Goal: Information Seeking & Learning: Stay updated

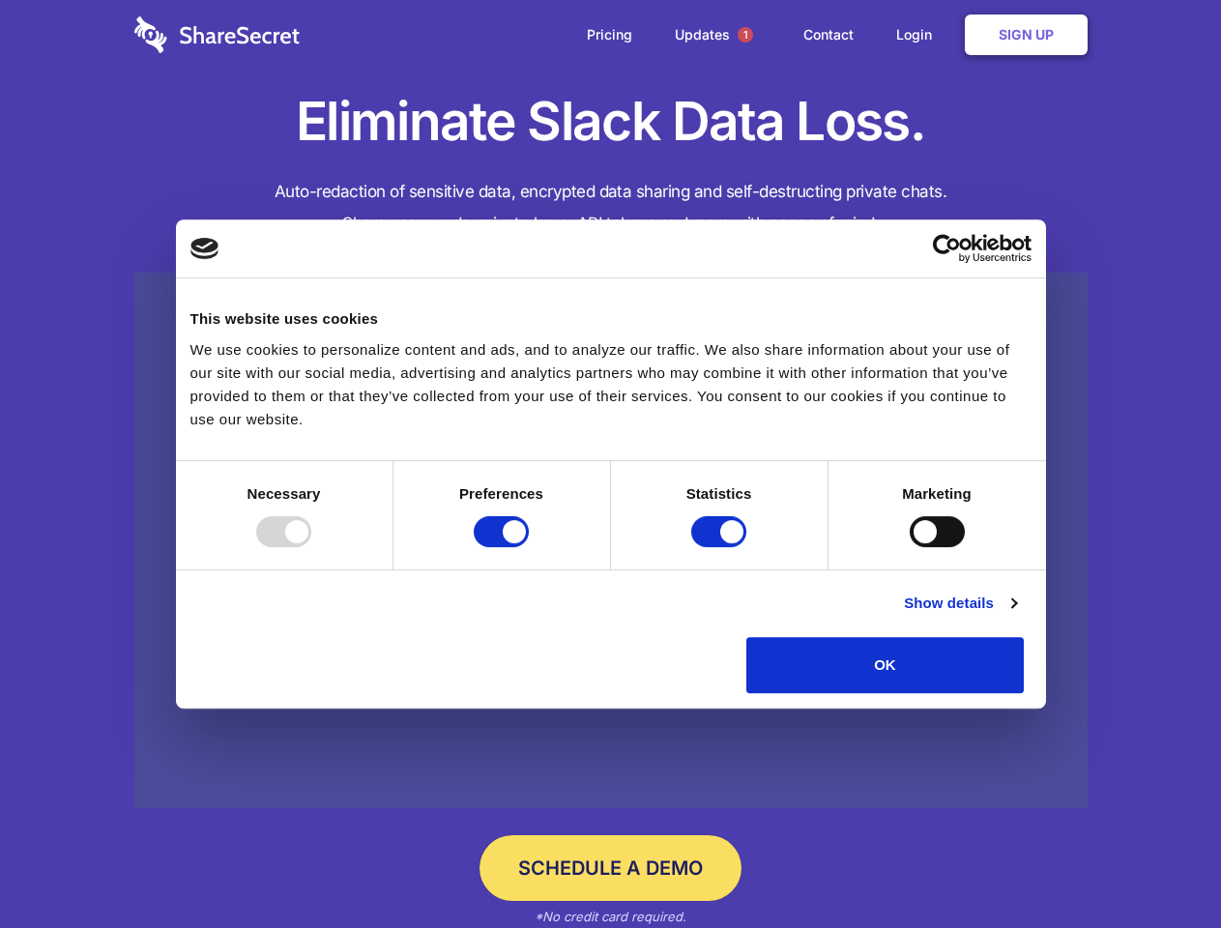
click at [311, 547] on div at bounding box center [283, 531] width 55 height 31
click at [529, 547] on input "Preferences" at bounding box center [501, 531] width 55 height 31
checkbox input "false"
click at [721, 547] on input "Statistics" at bounding box center [718, 531] width 55 height 31
checkbox input "false"
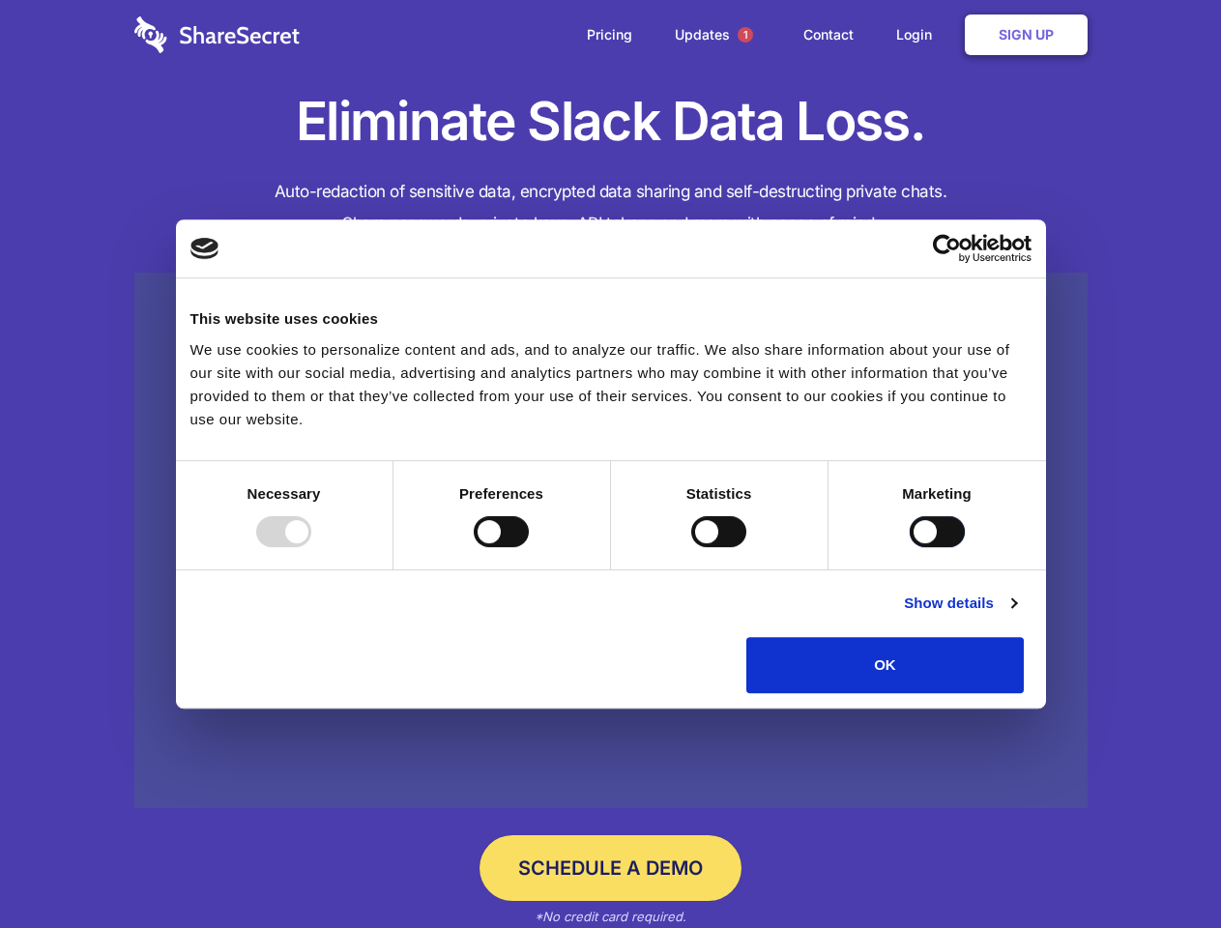
click at [910, 547] on input "Marketing" at bounding box center [937, 531] width 55 height 31
checkbox input "true"
click at [1016, 615] on link "Show details" at bounding box center [960, 603] width 112 height 23
click at [0, 0] on div "Details Necessary 7 Necessary cookies help make a website usable by enabling ba…" at bounding box center [0, 0] width 0 height 0
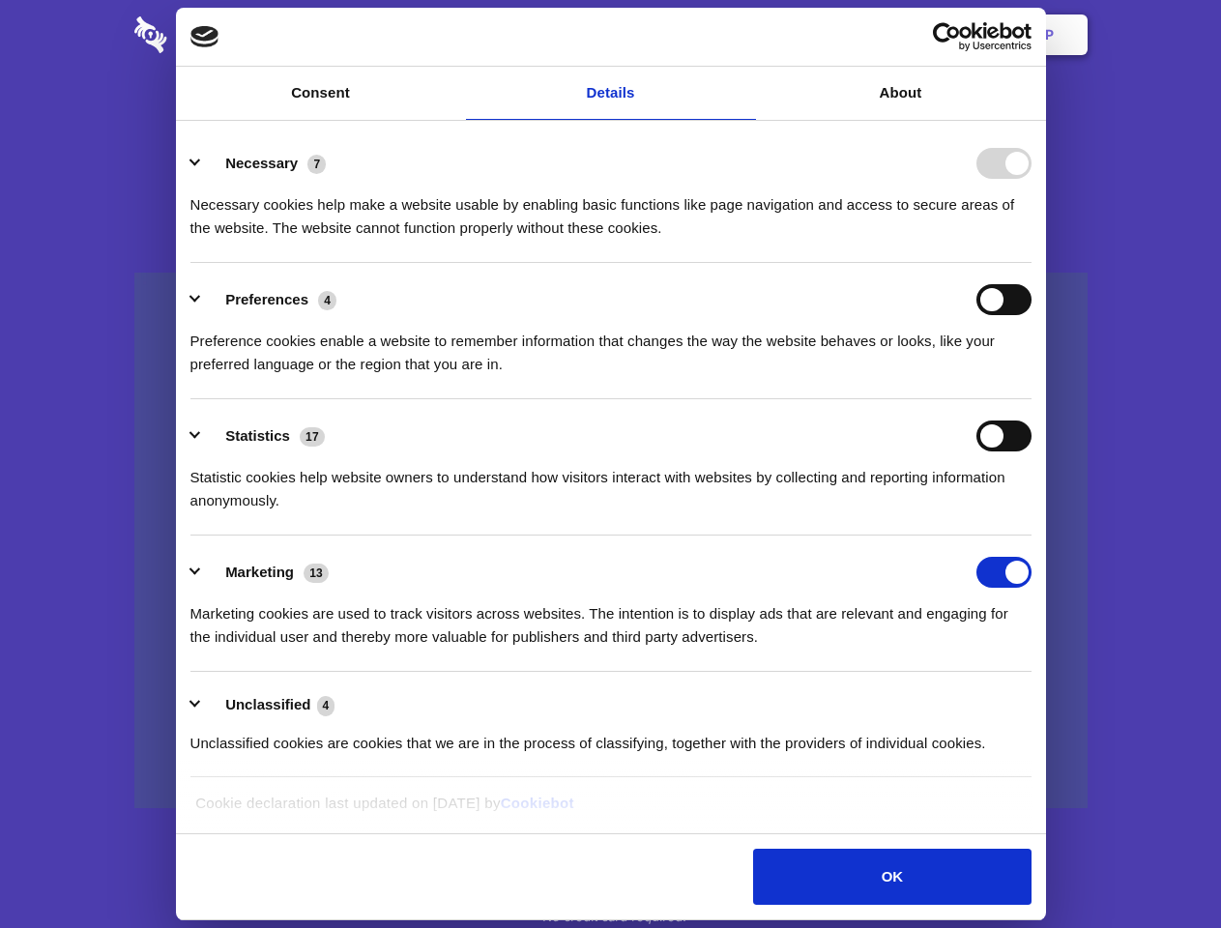
click at [745, 35] on span "1" at bounding box center [745, 34] width 15 height 15
